Goal: Task Accomplishment & Management: Use online tool/utility

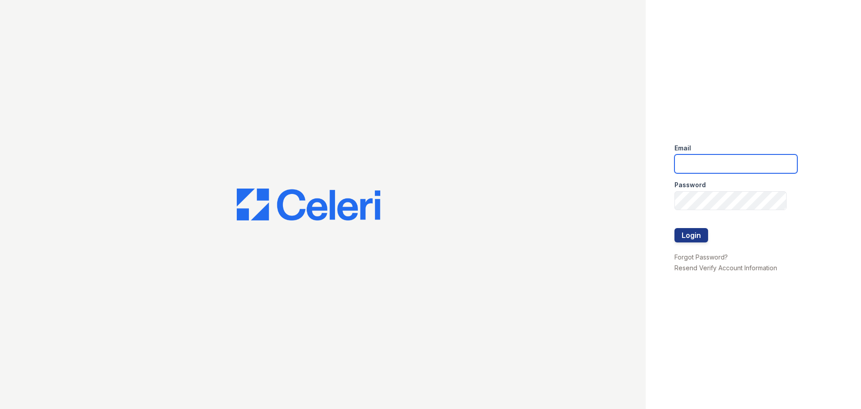
type input "leasing@myhomeclt.net"
click at [687, 238] on button "Login" at bounding box center [692, 235] width 34 height 14
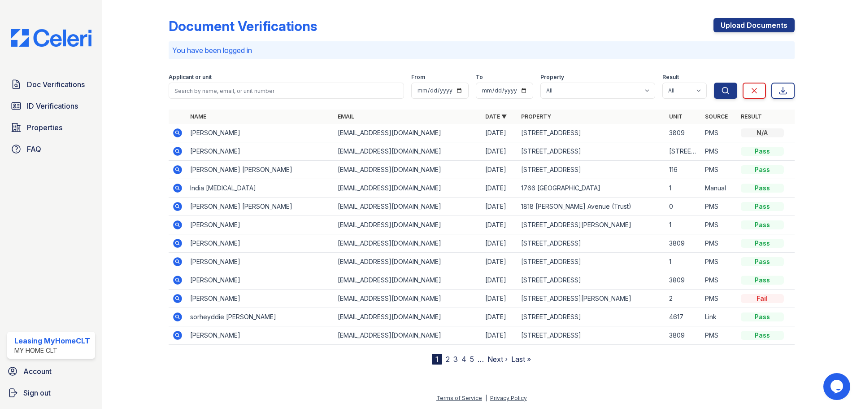
click at [178, 131] on icon at bounding box center [177, 132] width 11 height 11
